Goal: Task Accomplishment & Management: Use online tool/utility

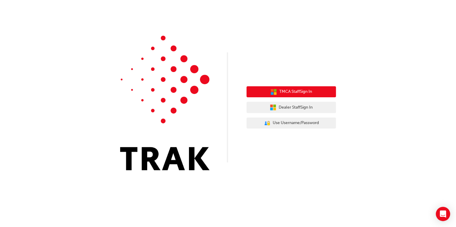
click at [286, 93] on span "TMCA Staff Sign In" at bounding box center [295, 92] width 33 height 7
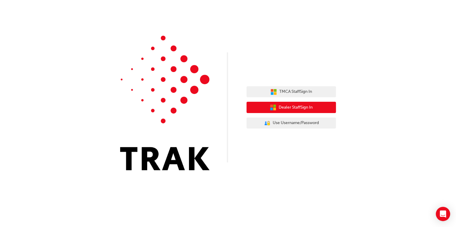
click at [296, 104] on button "Dealer Staff Sign In" at bounding box center [291, 107] width 89 height 11
